Goal: Information Seeking & Learning: Learn about a topic

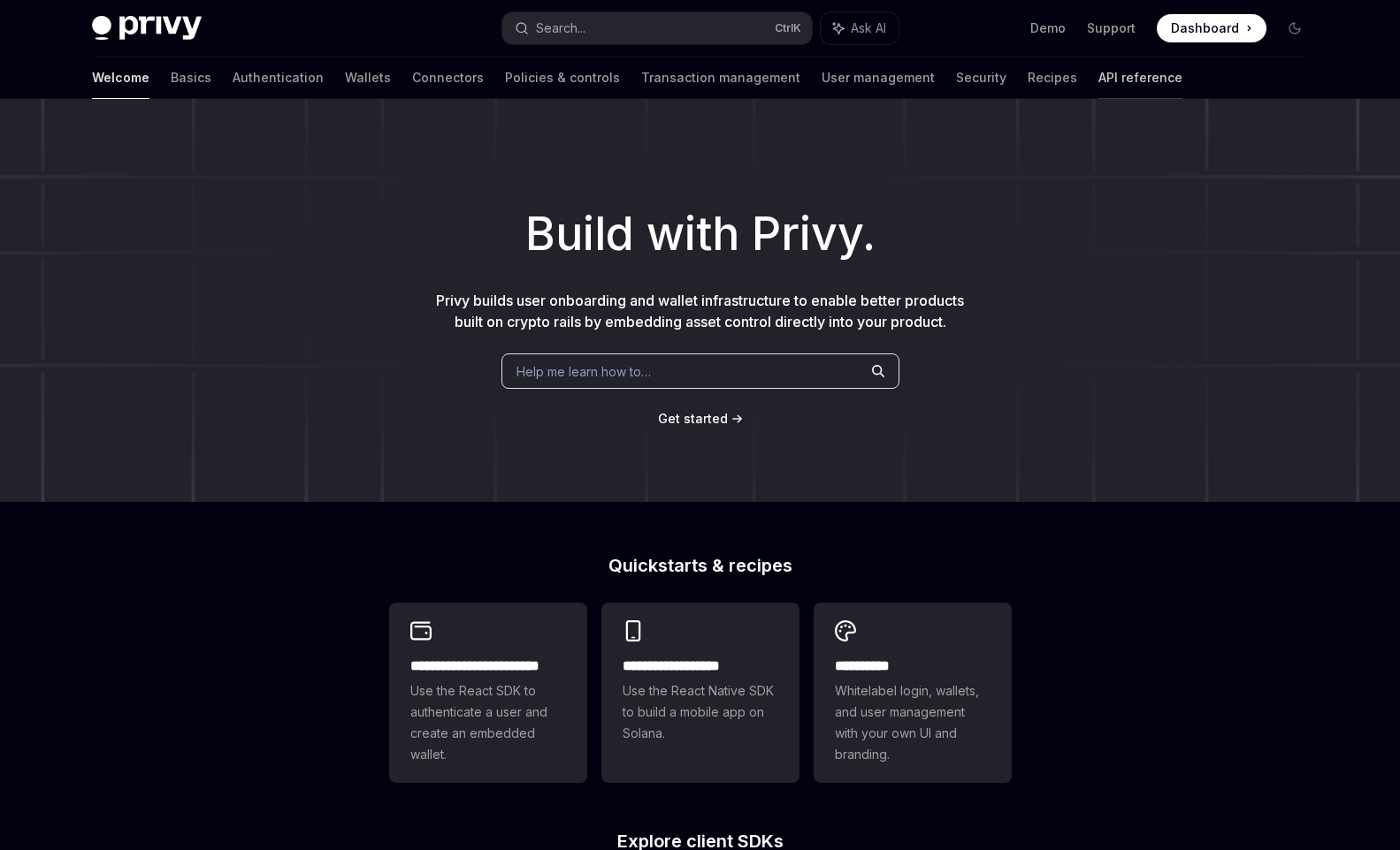
click at [1098, 68] on link "API reference" at bounding box center [1140, 78] width 84 height 42
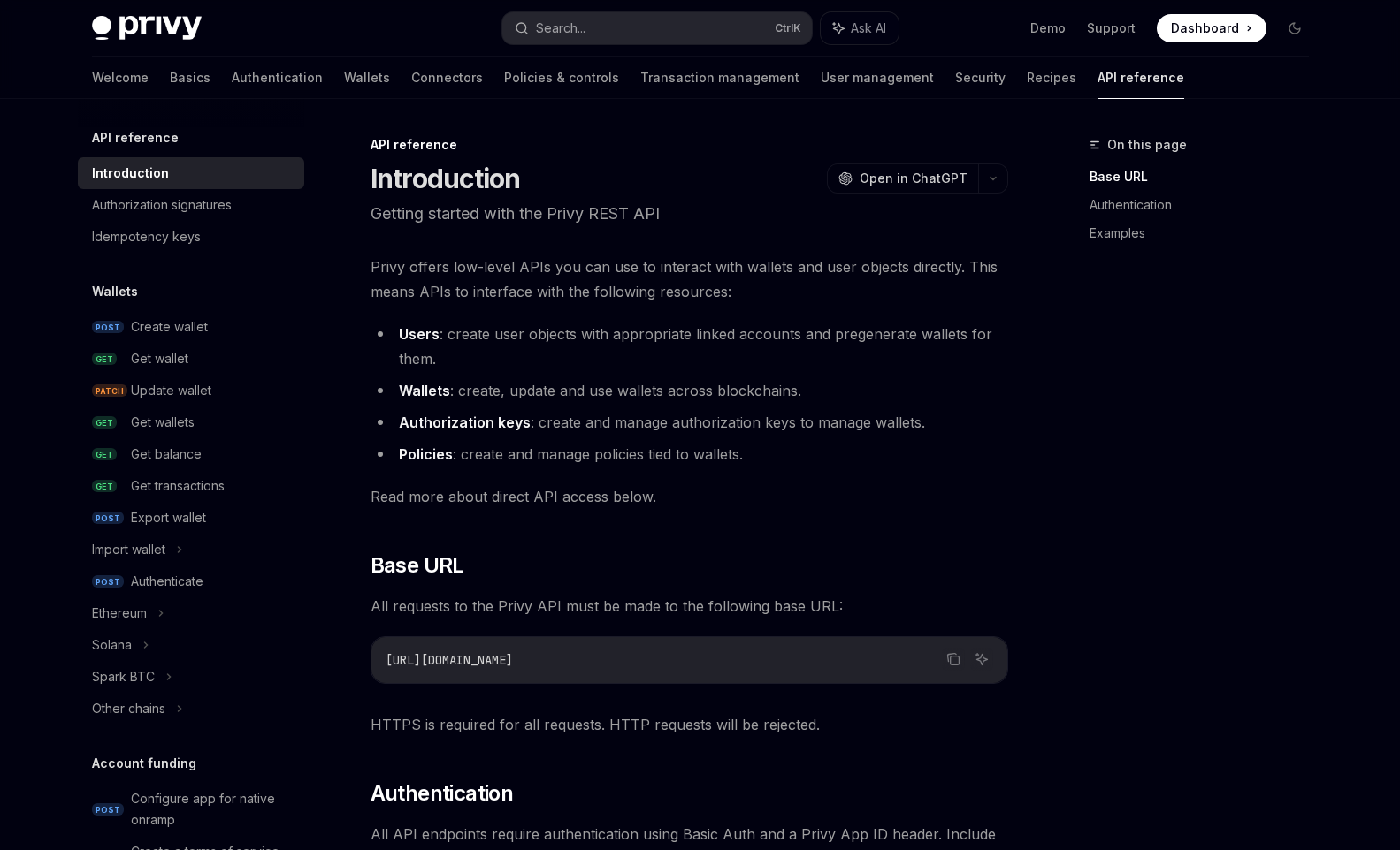
click at [1268, 25] on div "Demo Support Dashboard Dashboard" at bounding box center [1110, 27] width 396 height 28
click at [1278, 27] on div "Demo Support Dashboard Dashboard" at bounding box center [1110, 27] width 396 height 28
click at [1290, 27] on icon "Toggle dark mode" at bounding box center [1294, 27] width 14 height 14
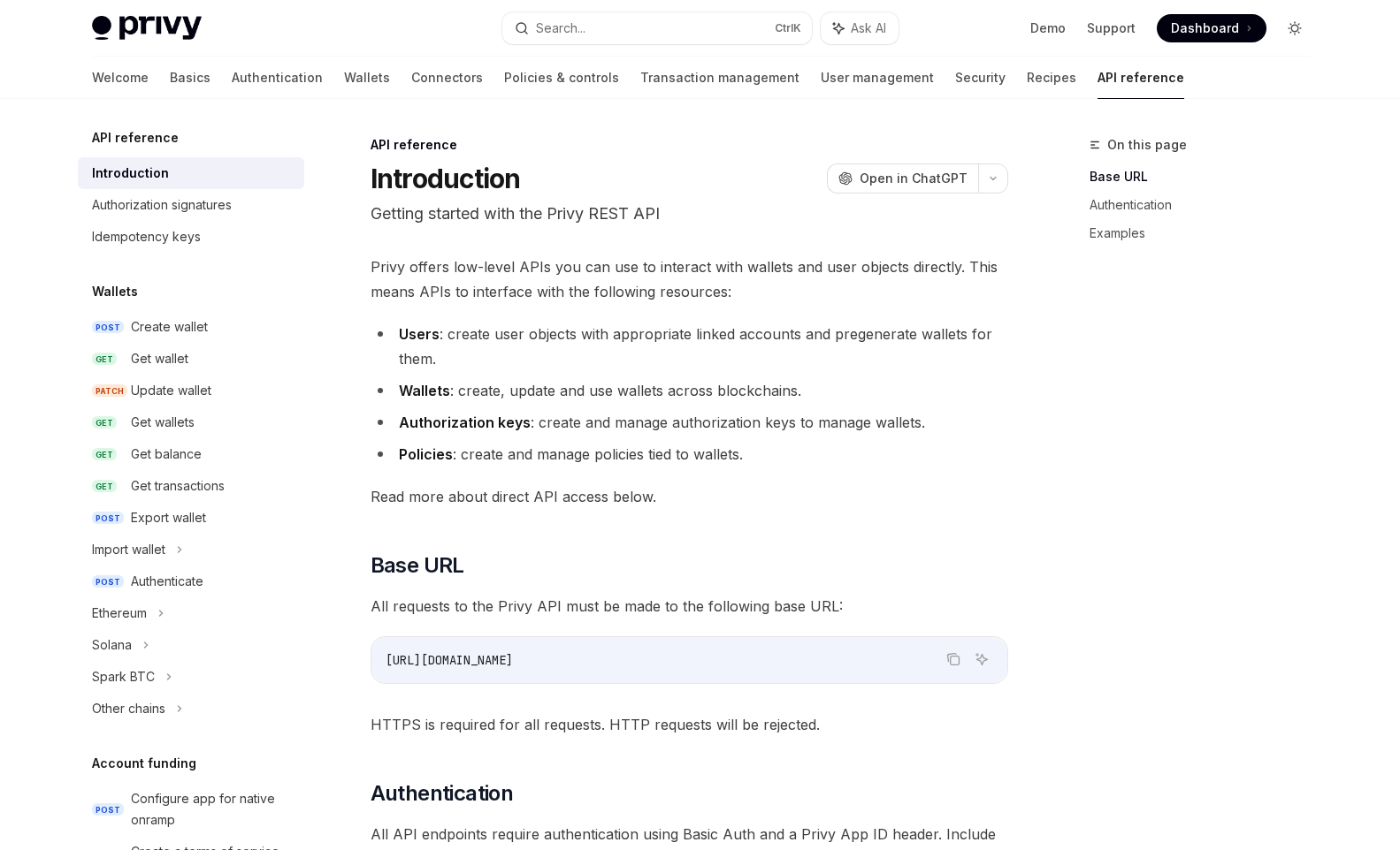
click at [1290, 27] on icon "Toggle dark mode" at bounding box center [1294, 27] width 14 height 14
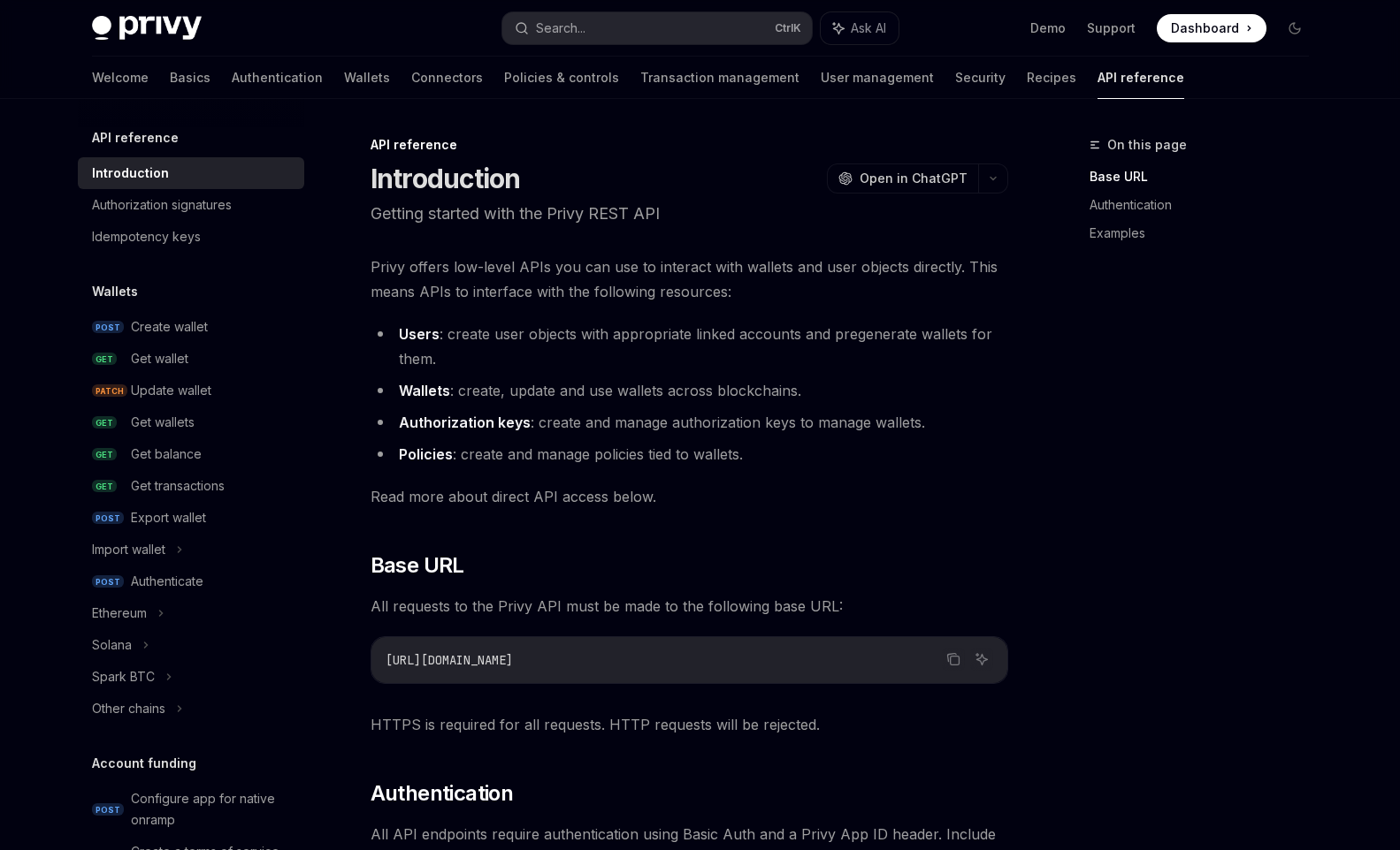
type textarea "*"
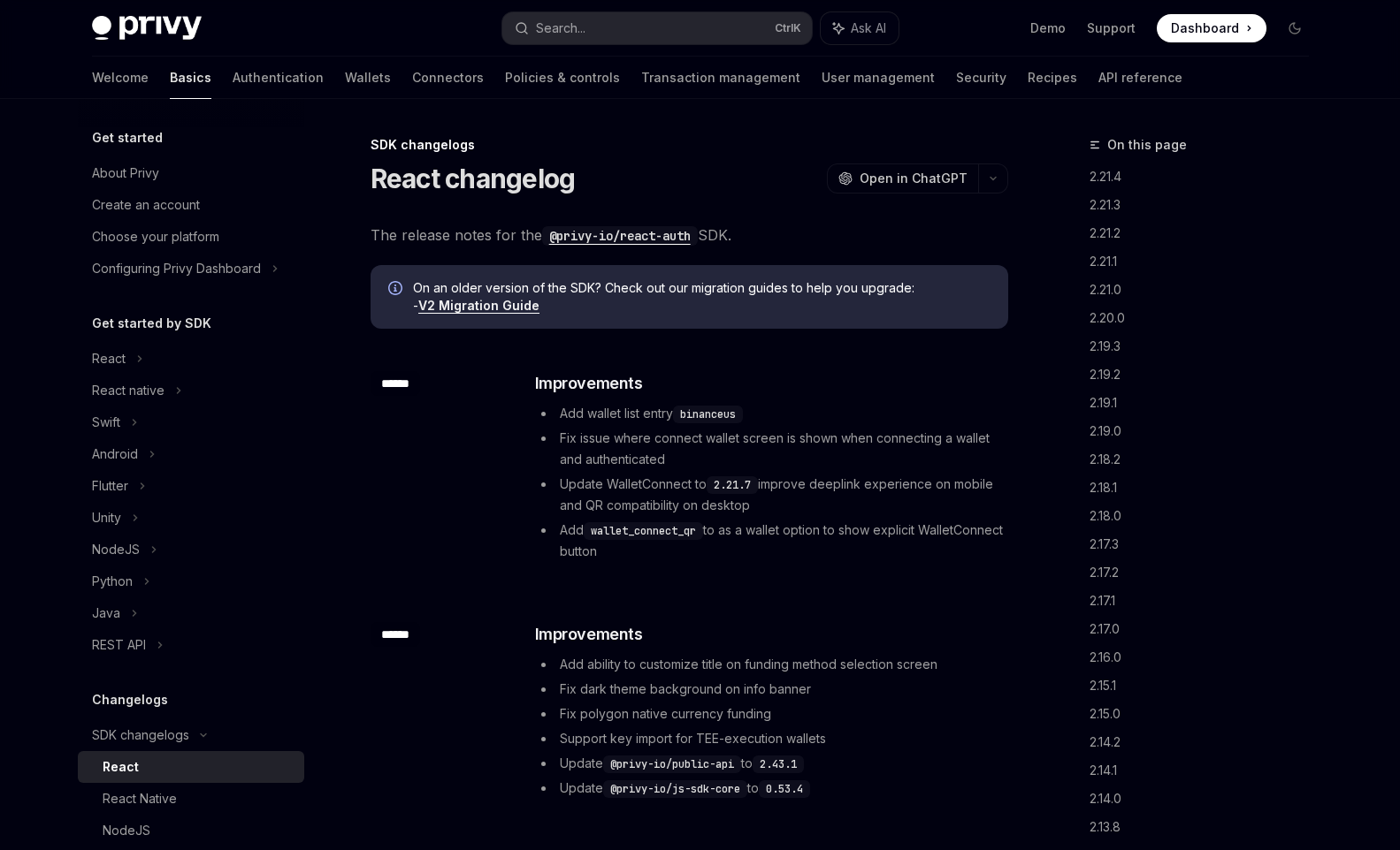
scroll to position [89, 0]
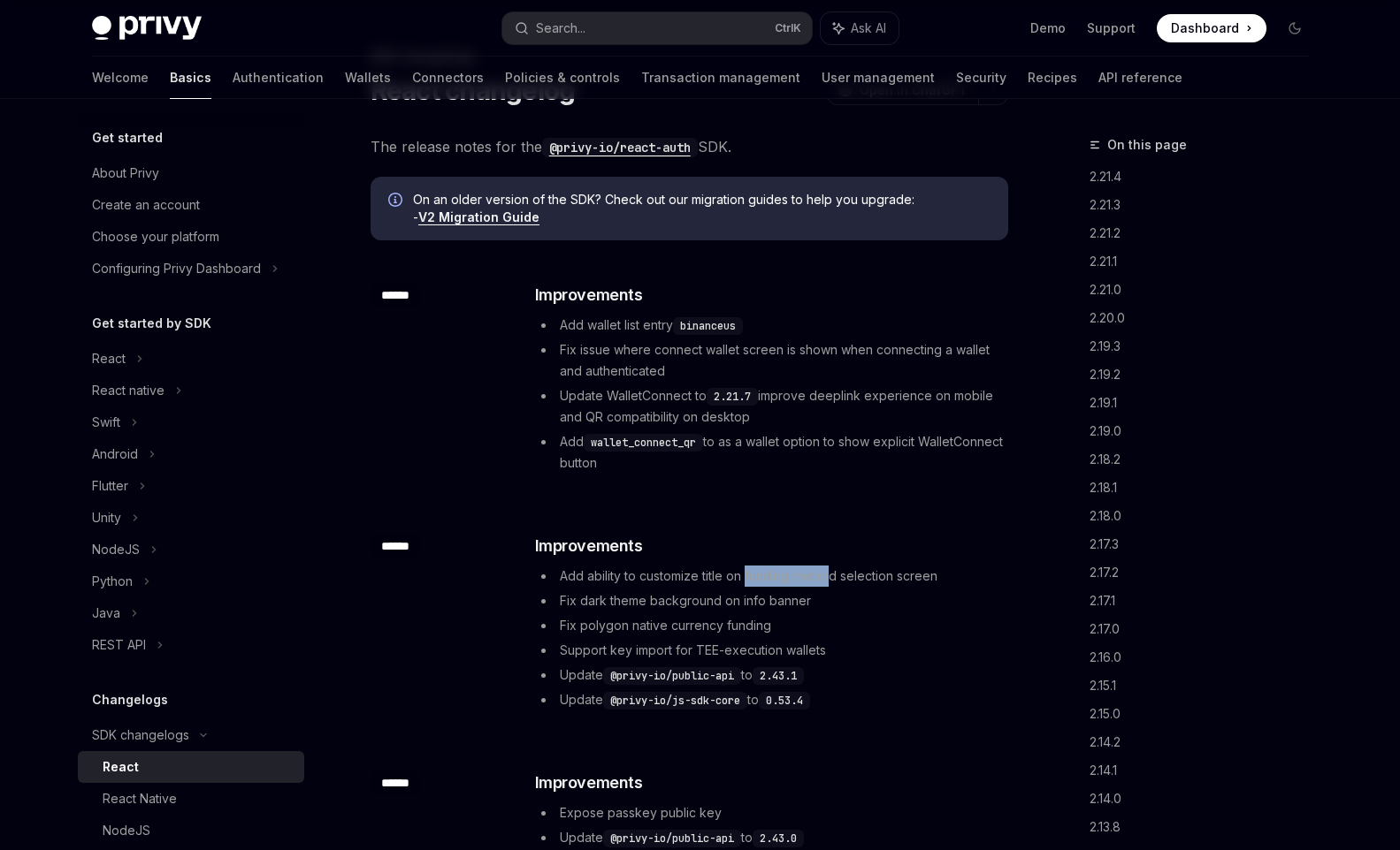
click at [836, 577] on span "Add ability to customize title on funding method selection screen" at bounding box center [748, 576] width 378 height 15
click at [1104, 207] on link "2.21.3" at bounding box center [1205, 205] width 233 height 28
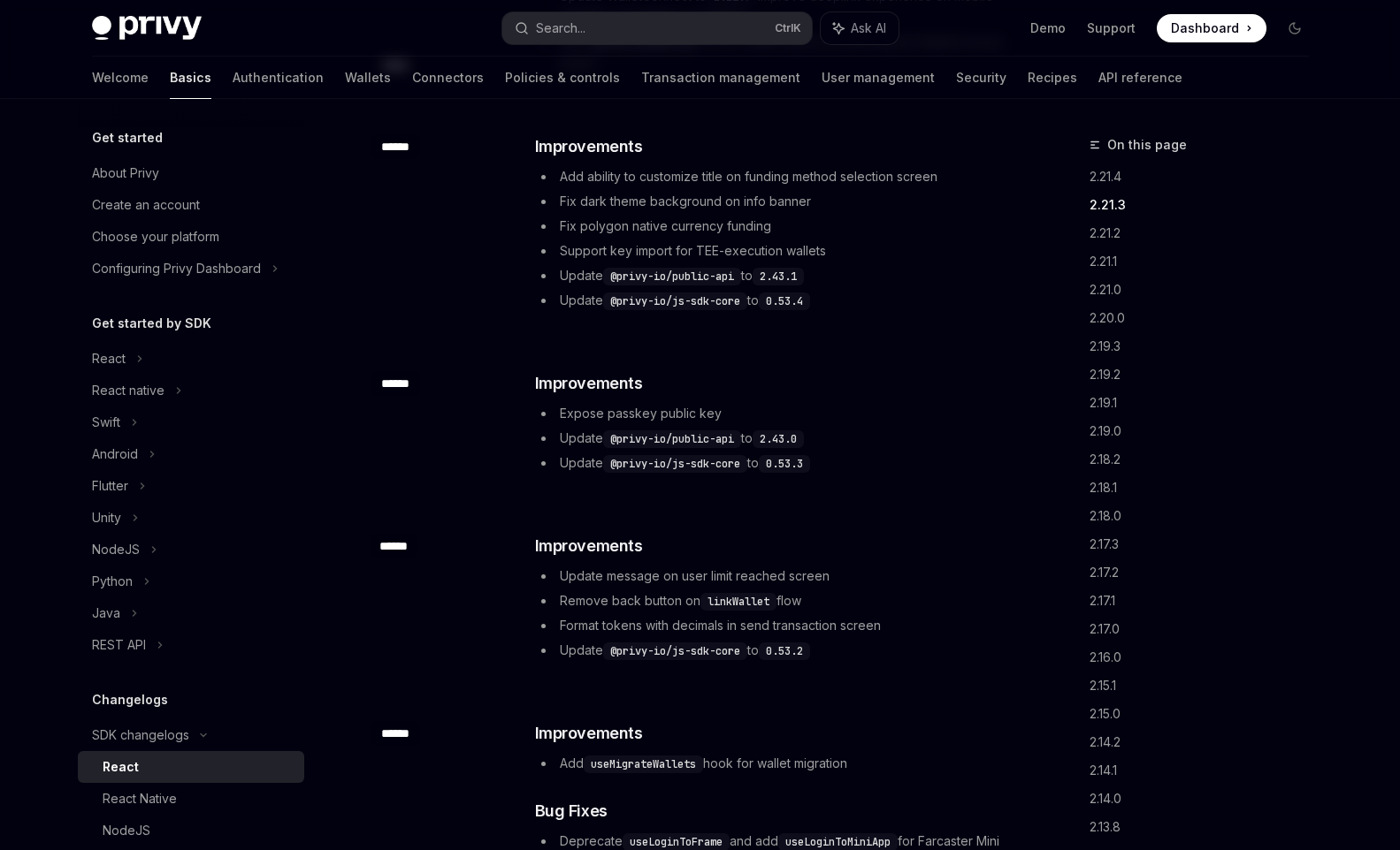
click at [683, 169] on span "Add ability to customize title on funding method selection screen" at bounding box center [748, 176] width 378 height 15
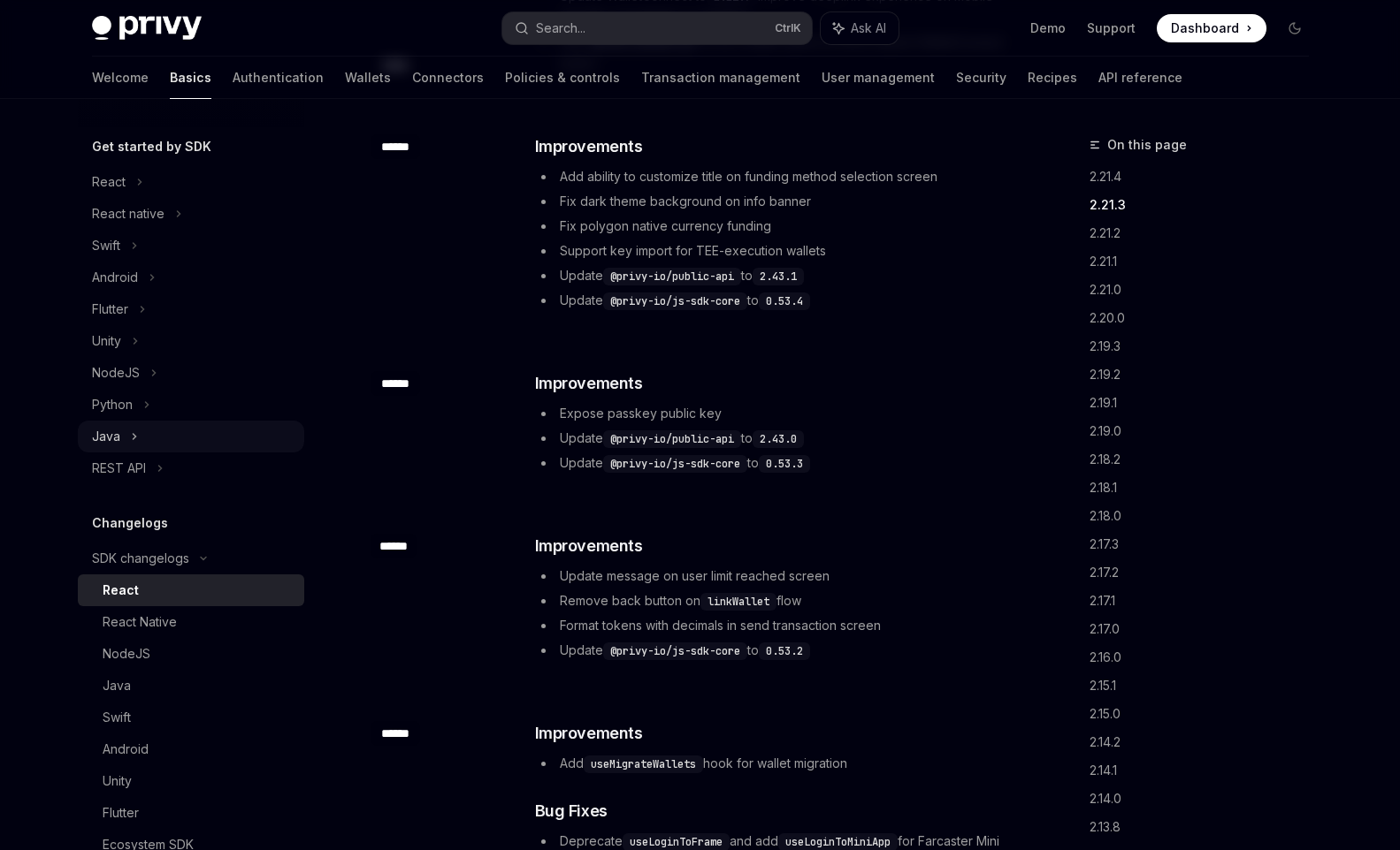
scroll to position [89, 0]
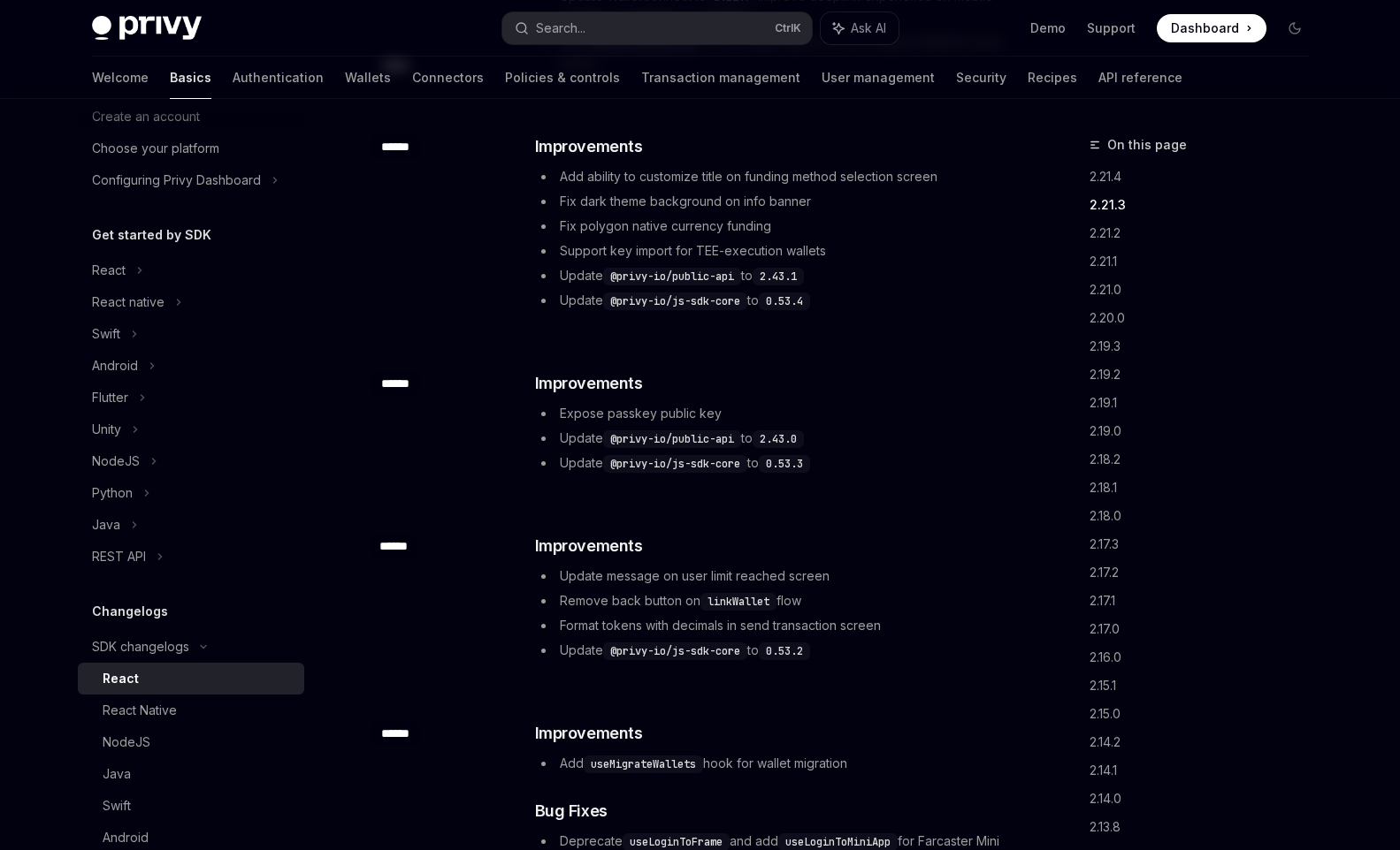
click at [1108, 203] on link "2.21.3" at bounding box center [1205, 205] width 233 height 28
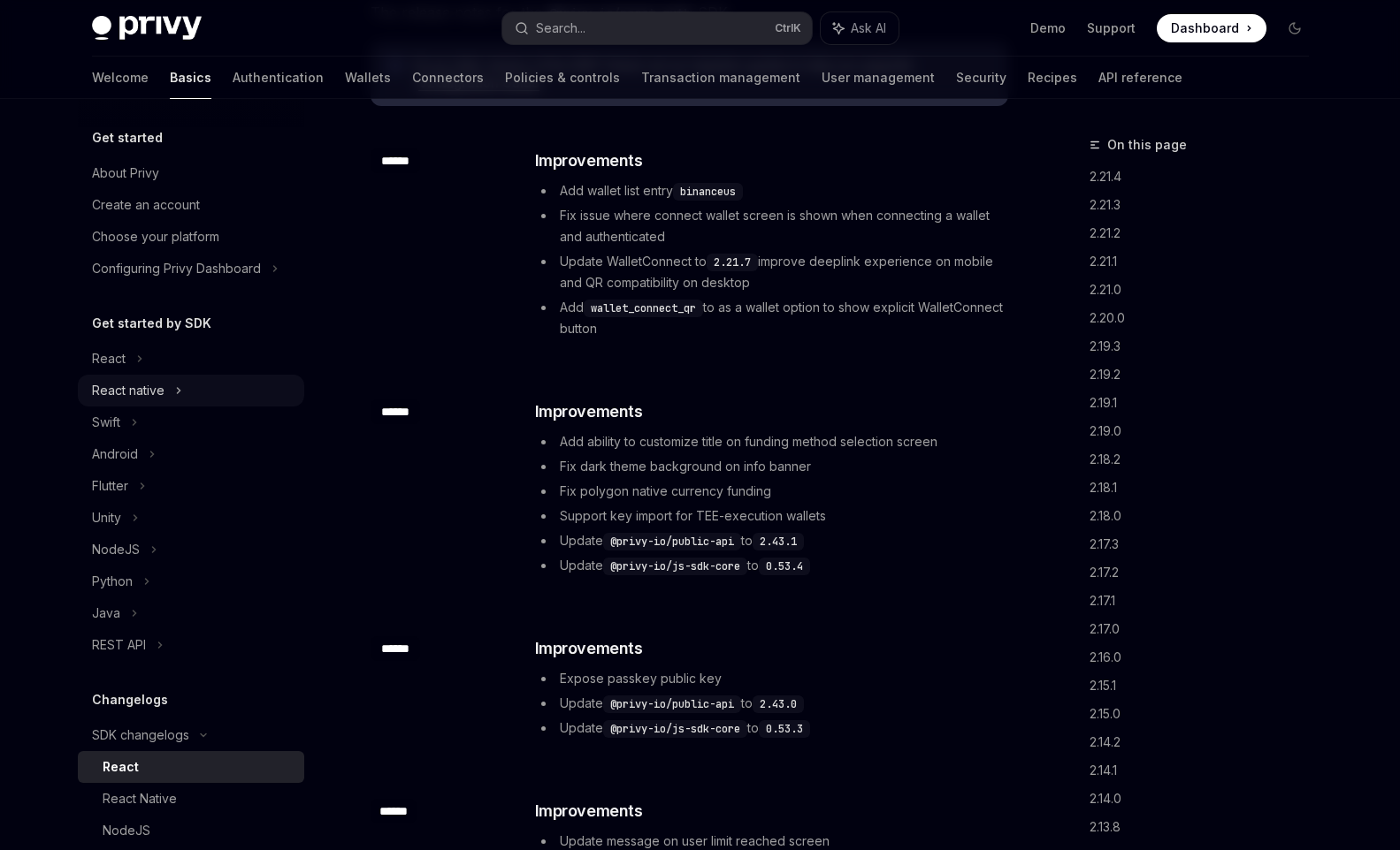
scroll to position [0, 0]
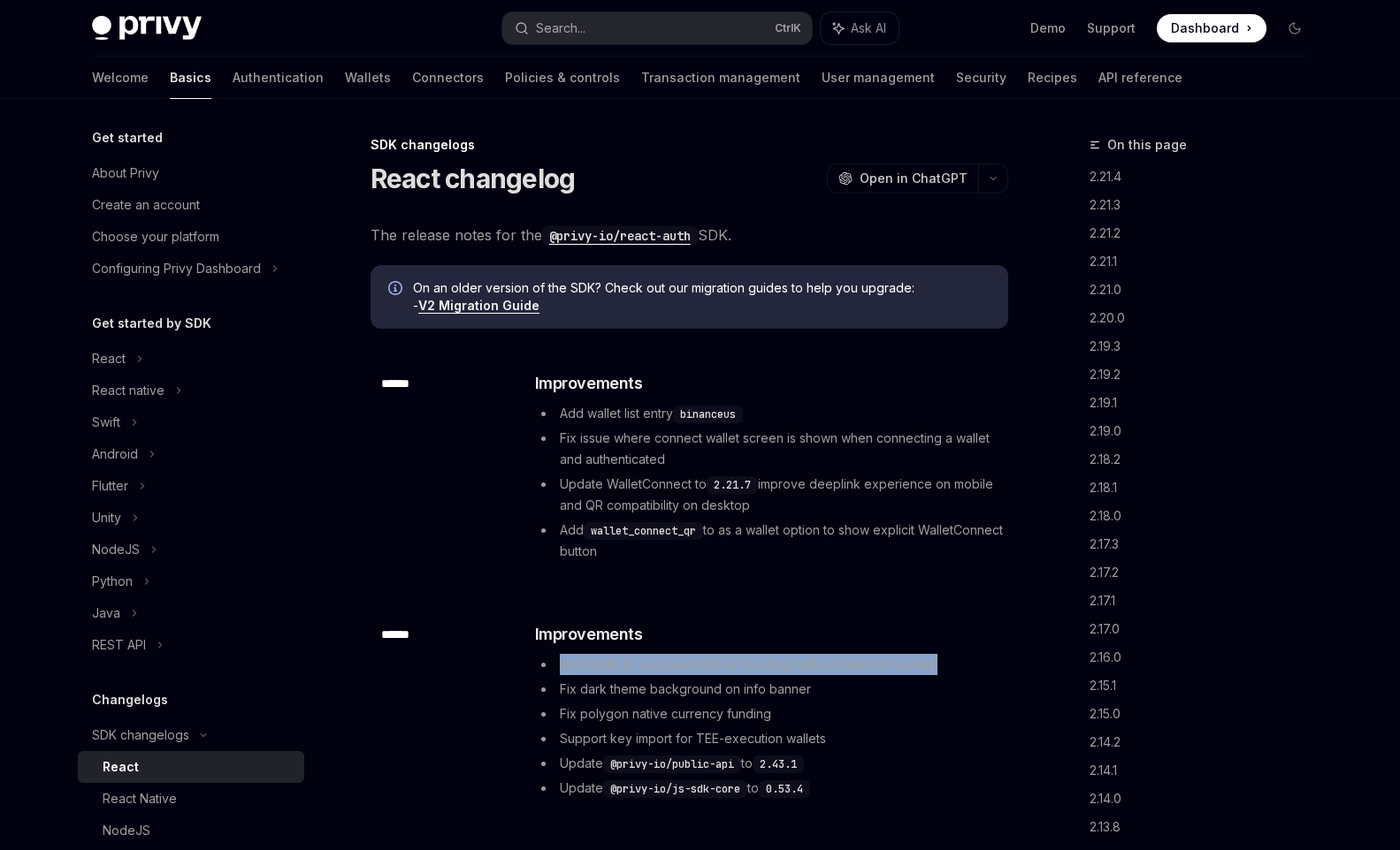
drag, startPoint x: 560, startPoint y: 666, endPoint x: 942, endPoint y: 658, distance: 382.1
click at [942, 658] on li "Add ability to customize title on funding method selection screen" at bounding box center [770, 664] width 471 height 21
copy span "Add ability to customize title on funding method selection screen"
click at [574, 39] on button "Search... Ctrl K" at bounding box center [657, 28] width 309 height 32
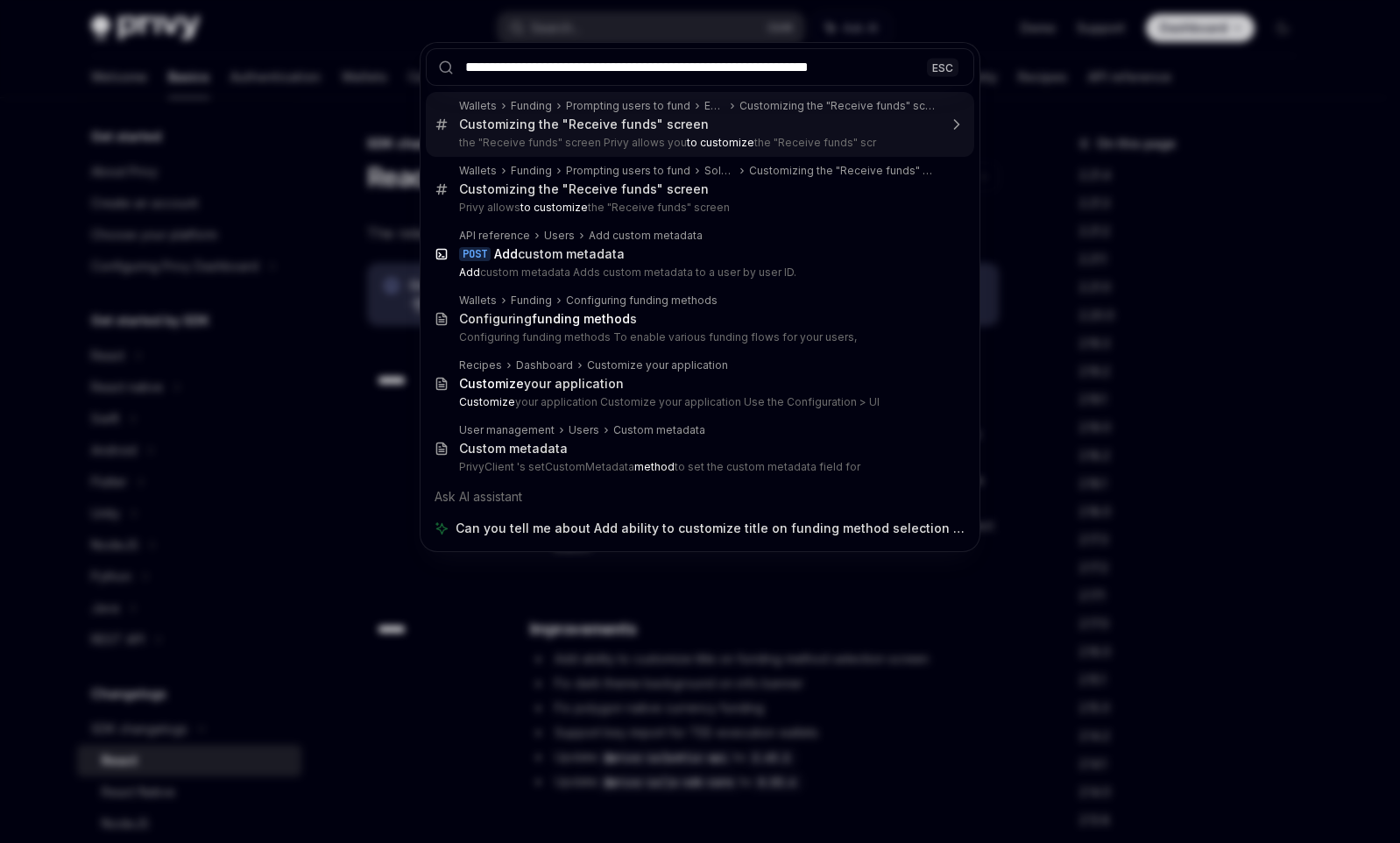
type input "**********"
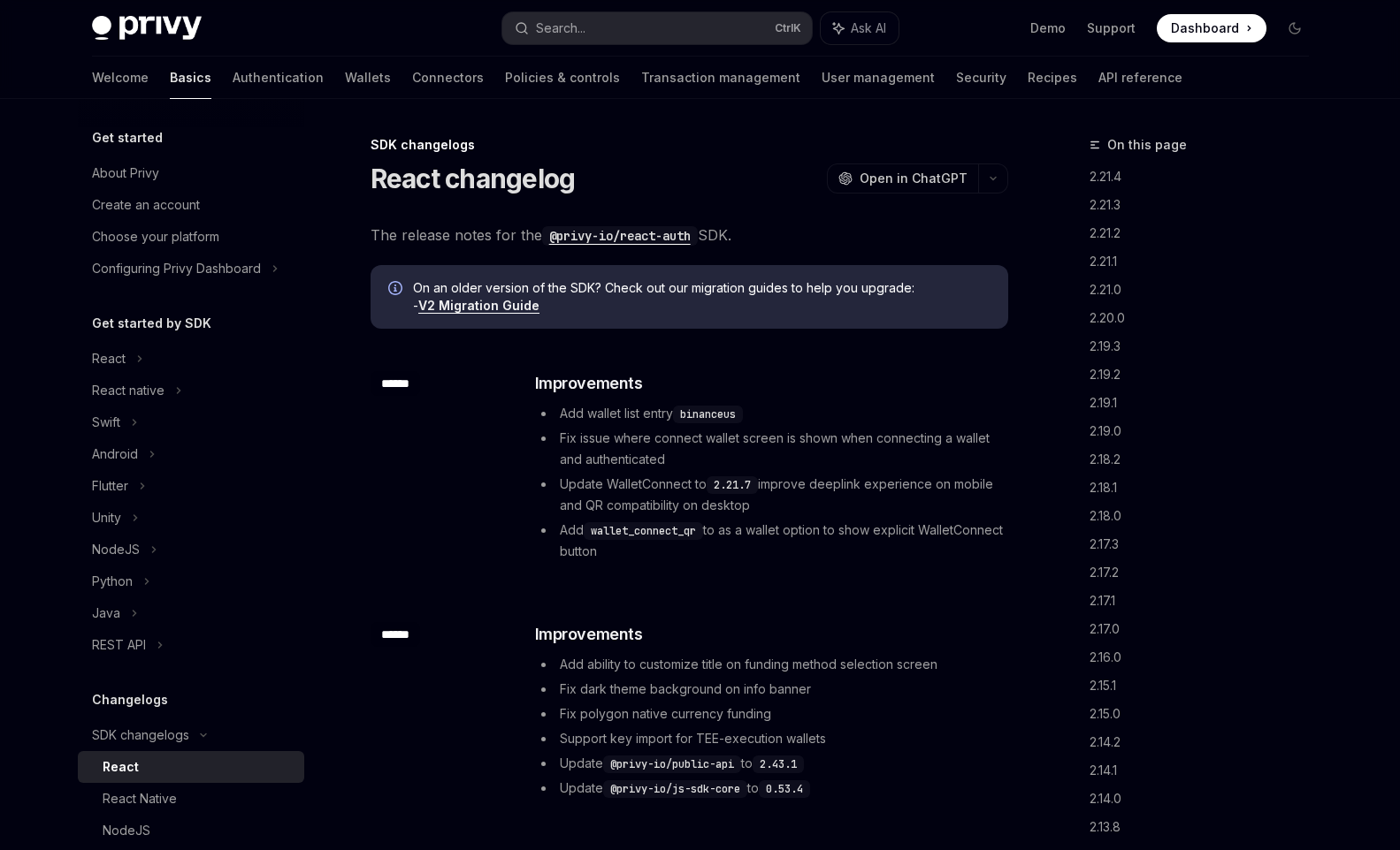
type textarea "*"
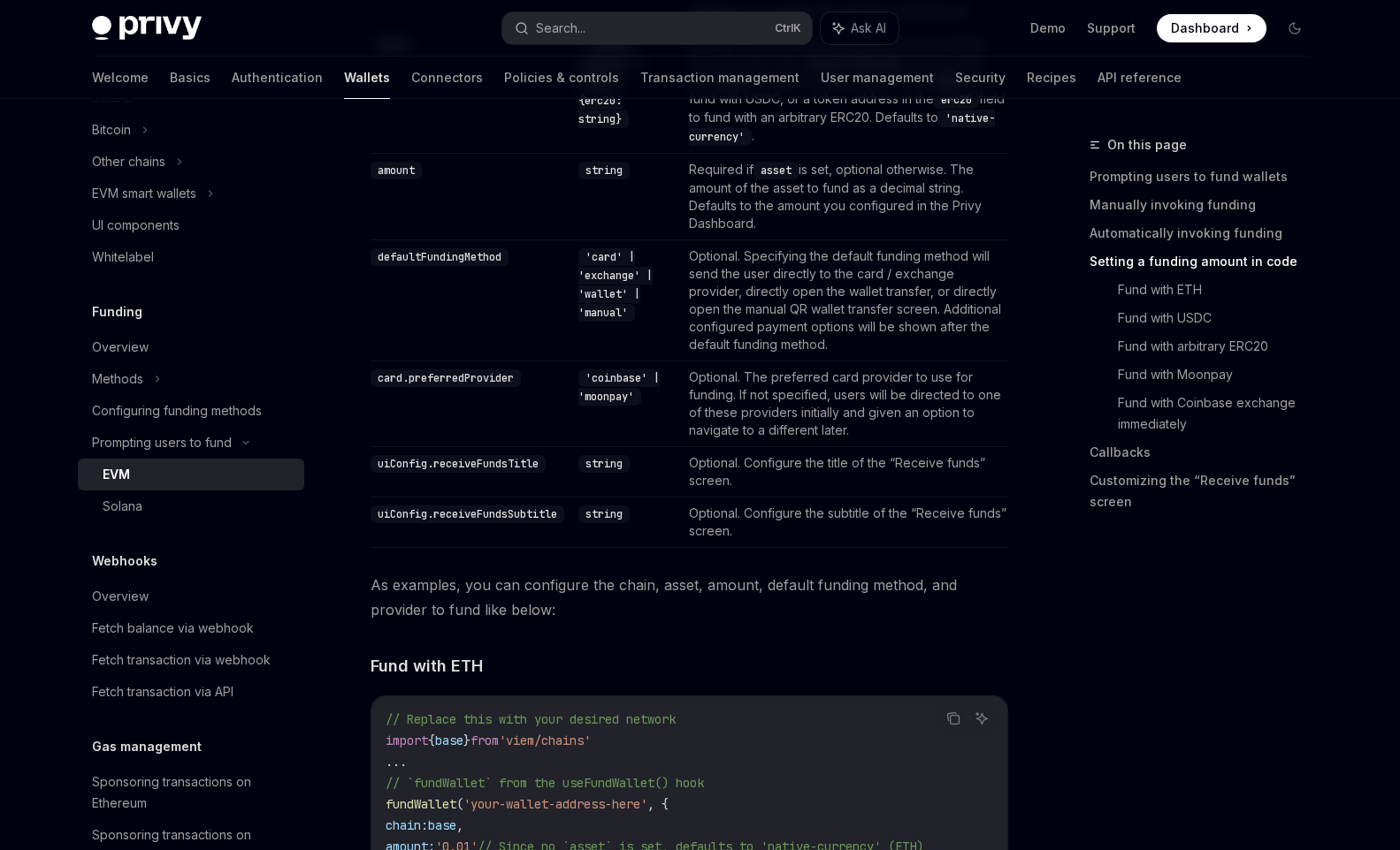
scroll to position [2396, 0]
